Goal: Transaction & Acquisition: Purchase product/service

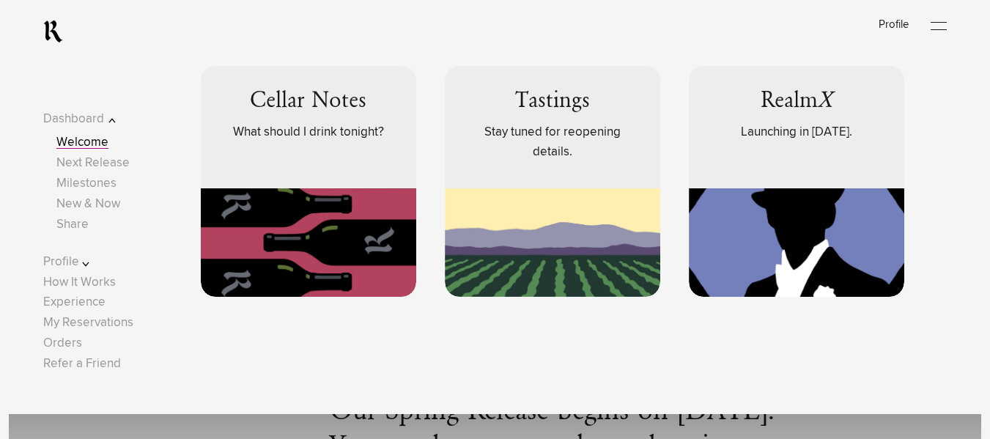
scroll to position [635, 0]
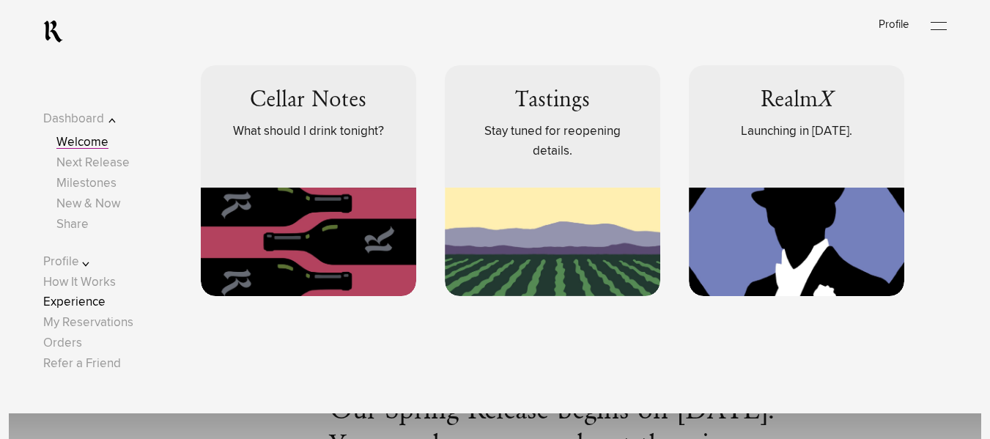
click at [94, 299] on link "Experience" at bounding box center [74, 302] width 62 height 12
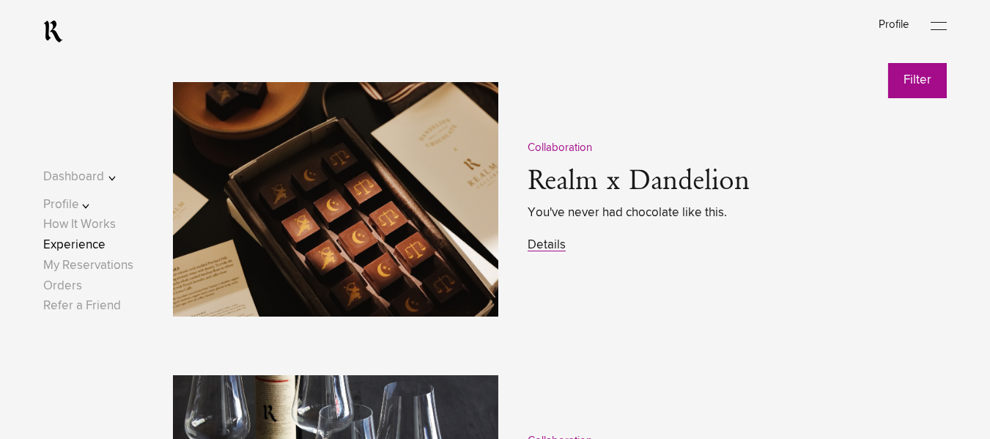
scroll to position [1829, 0]
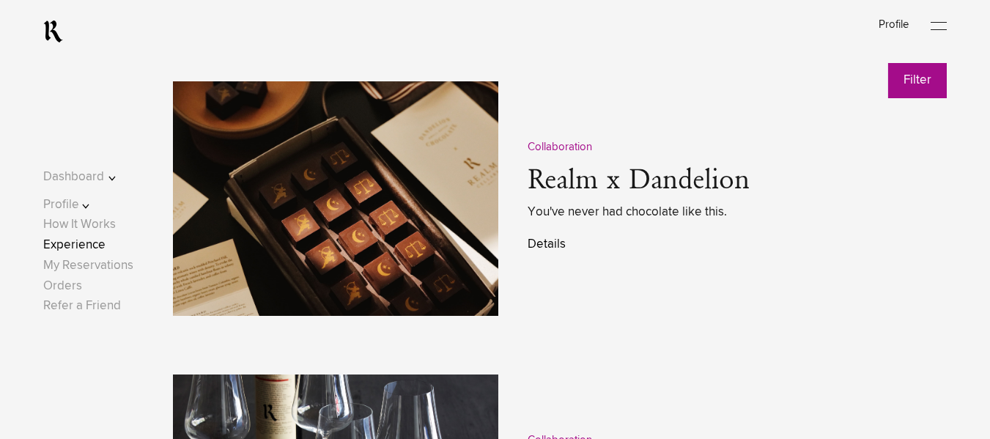
click at [546, 251] on link "Details" at bounding box center [546, 244] width 38 height 12
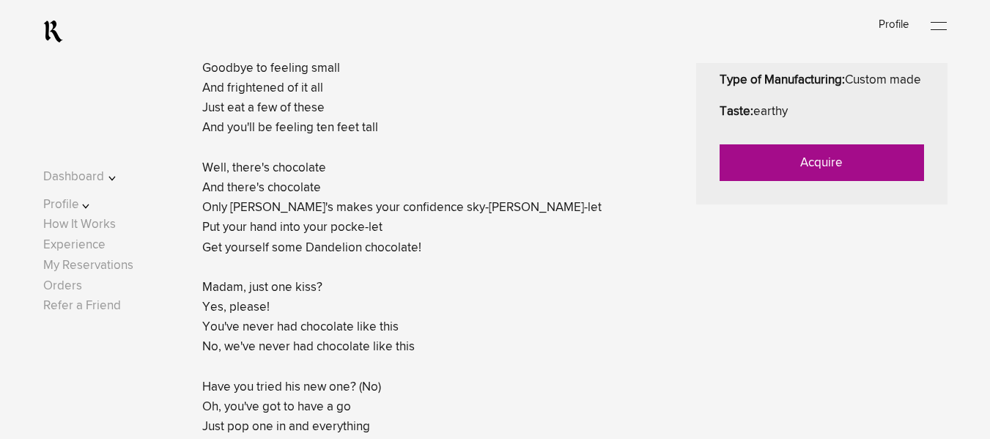
scroll to position [730, 0]
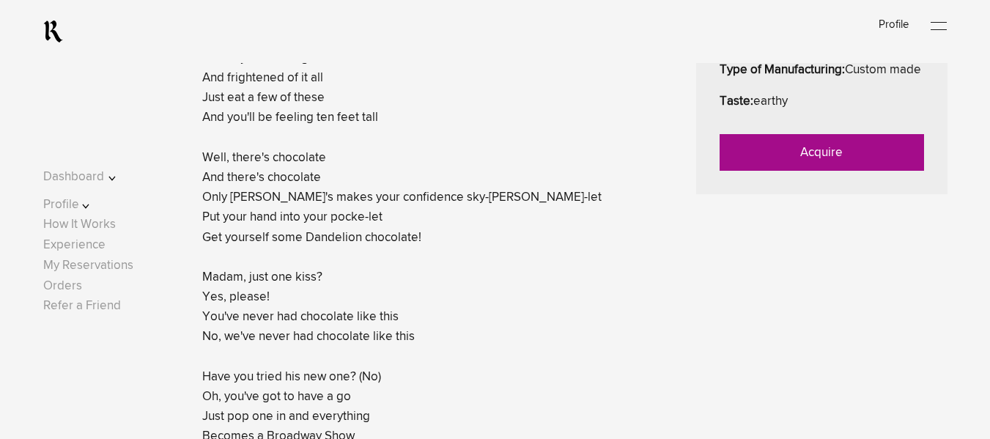
click at [818, 171] on link "Acquire" at bounding box center [821, 152] width 204 height 37
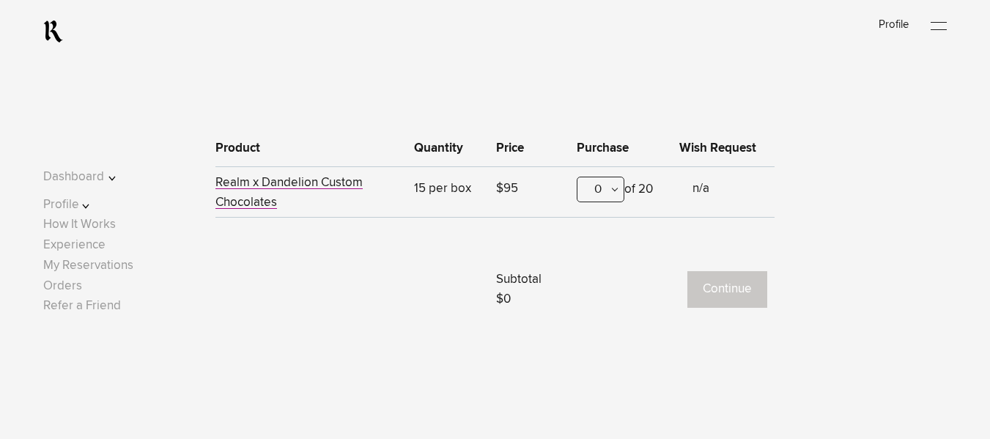
scroll to position [574, 0]
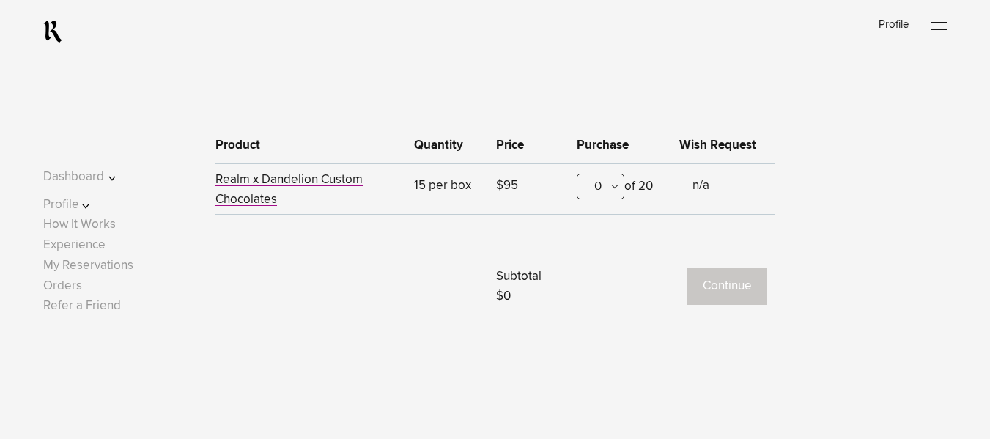
click at [604, 188] on div "0" at bounding box center [600, 187] width 48 height 26
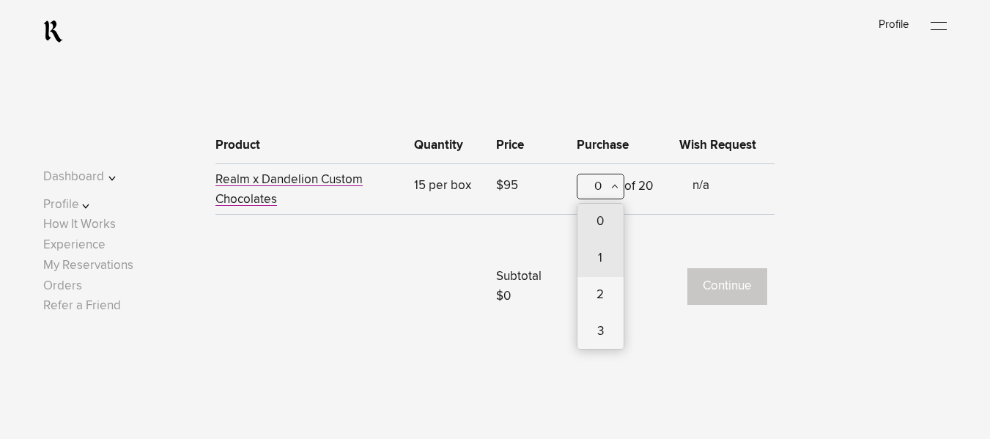
click at [604, 261] on div "1" at bounding box center [600, 258] width 46 height 37
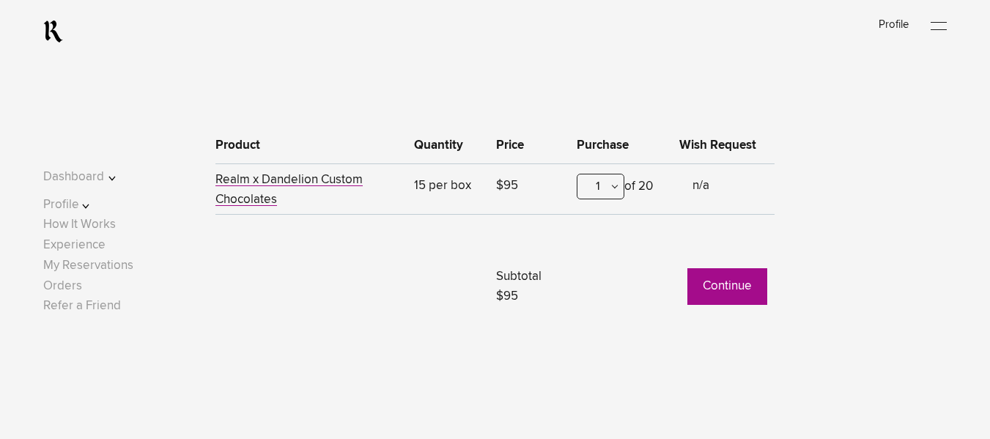
click at [734, 283] on button "Continue" at bounding box center [727, 286] width 80 height 37
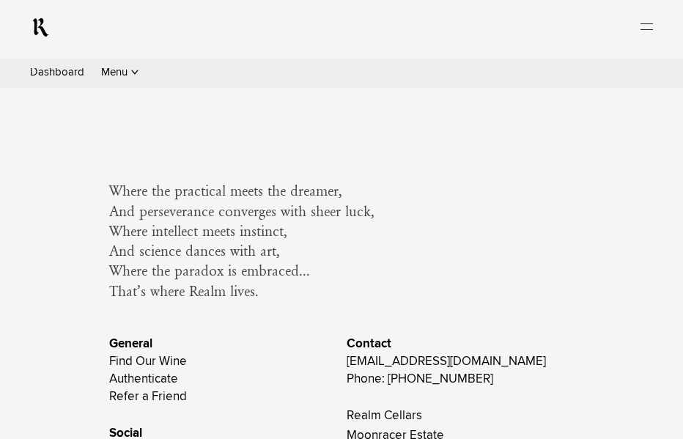
scroll to position [1047, 0]
